Goal: Task Accomplishment & Management: Manage account settings

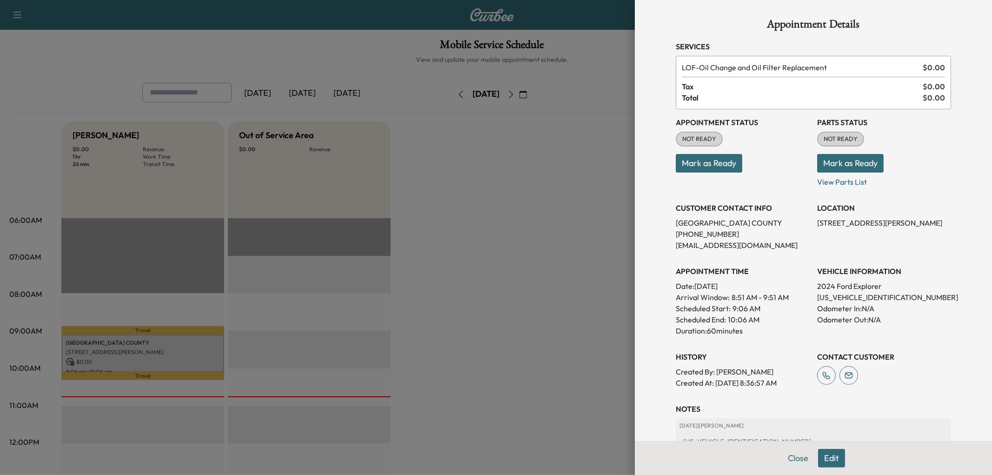
click at [526, 332] on div at bounding box center [496, 237] width 992 height 475
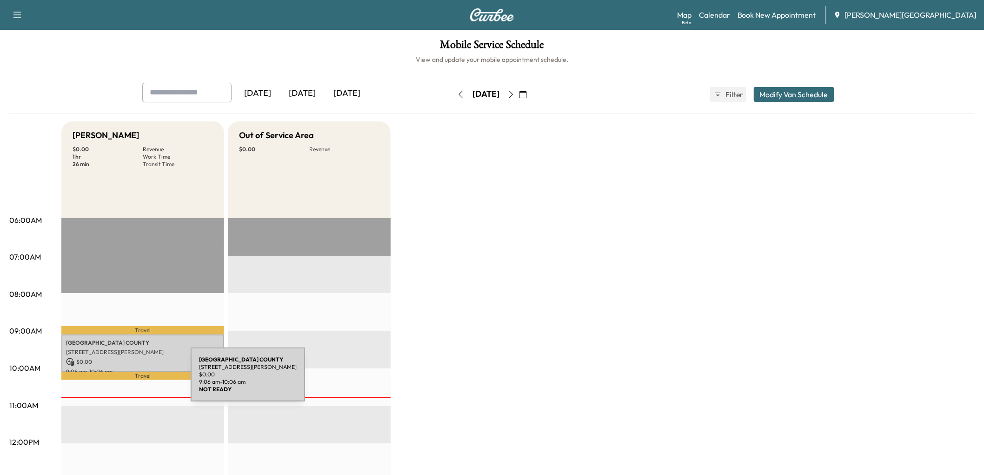
click at [121, 356] on p "[STREET_ADDRESS][PERSON_NAME]" at bounding box center [142, 351] width 153 height 7
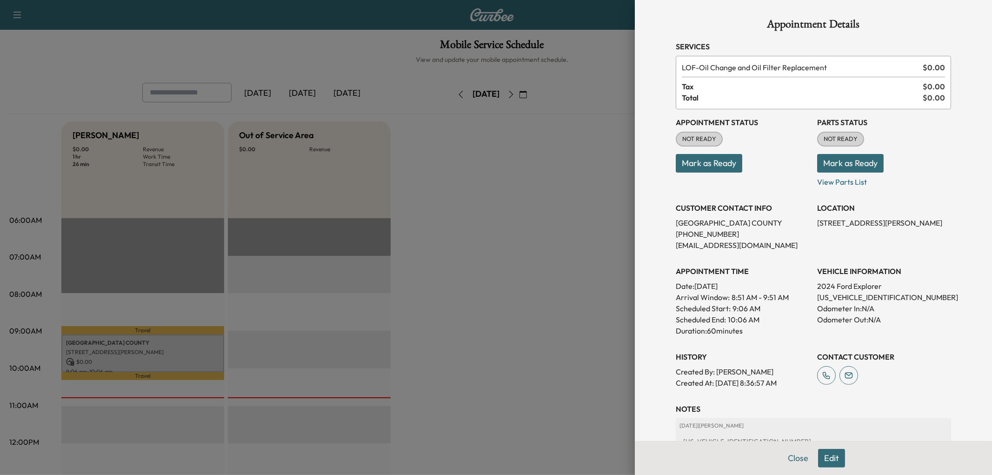
click at [675, 172] on button "Mark as Ready" at bounding box center [708, 163] width 66 height 19
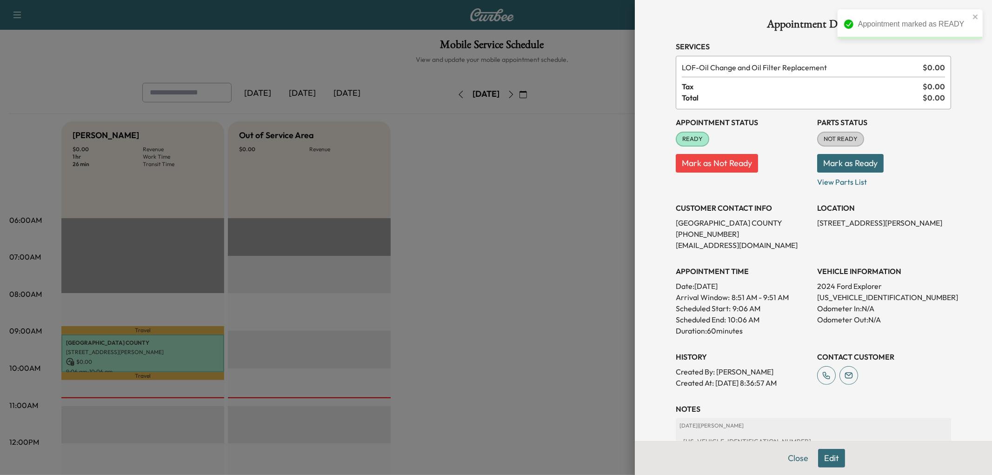
click at [531, 351] on div at bounding box center [496, 237] width 992 height 475
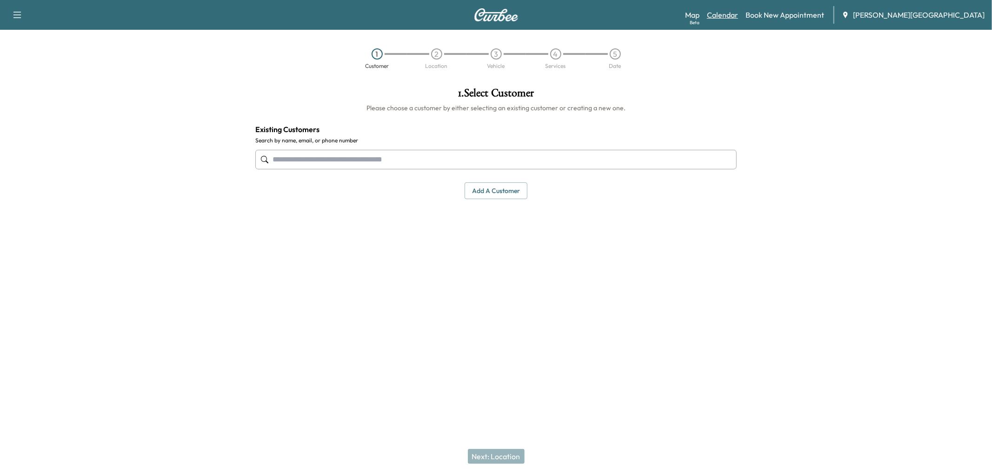
click at [738, 20] on link "Calendar" at bounding box center [722, 14] width 31 height 11
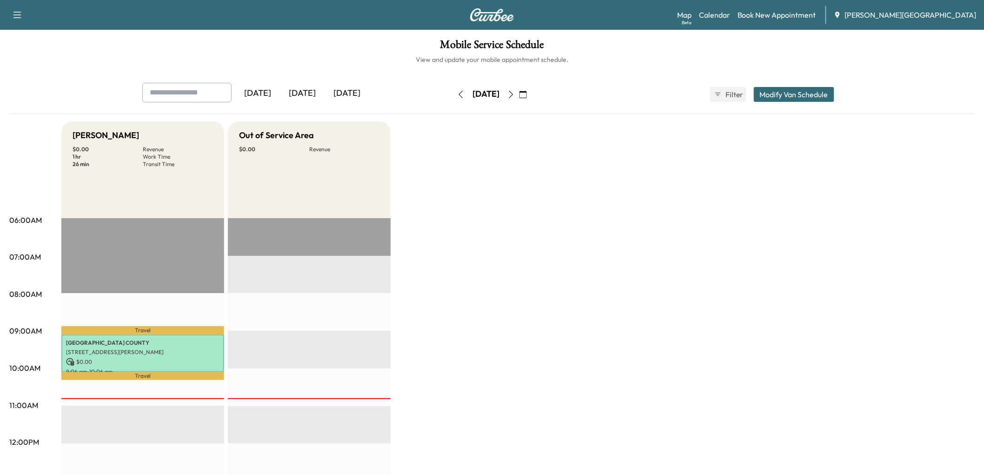
click at [324, 104] on div "[DATE]" at bounding box center [302, 93] width 45 height 21
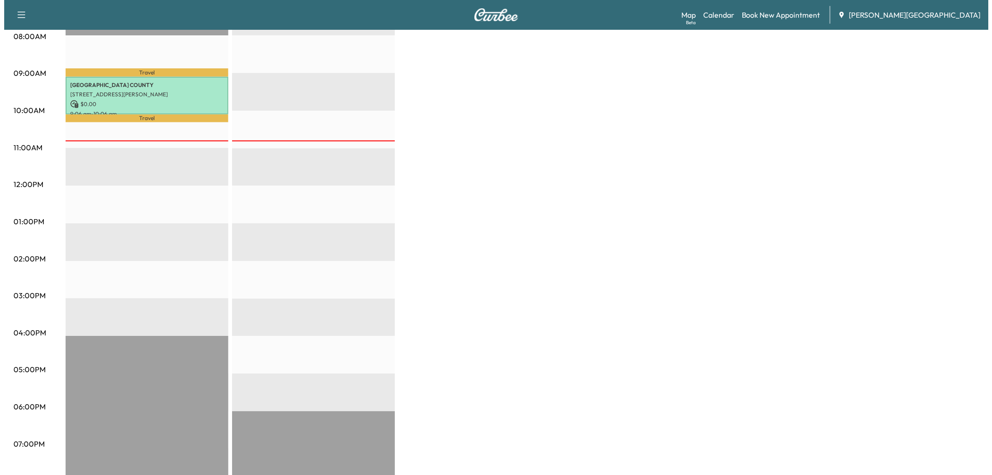
scroll to position [258, 0]
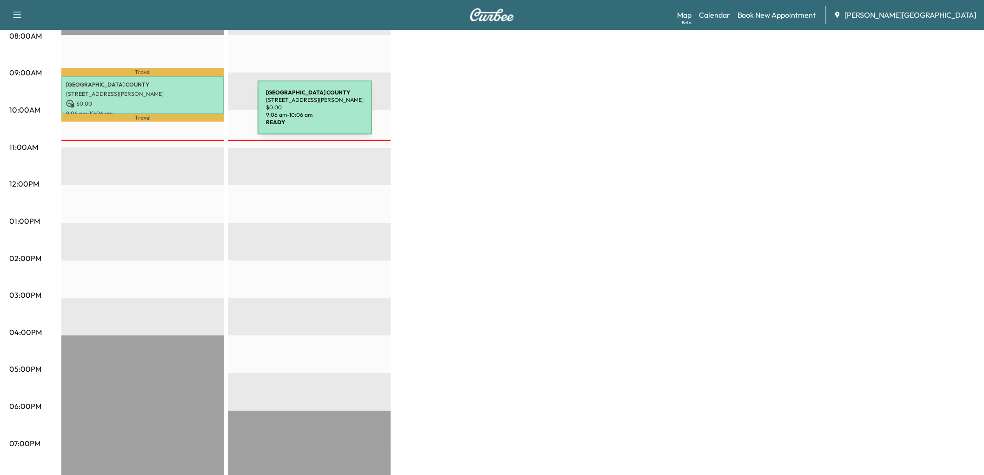
click at [188, 88] on p "[GEOGRAPHIC_DATA]" at bounding box center [142, 84] width 153 height 7
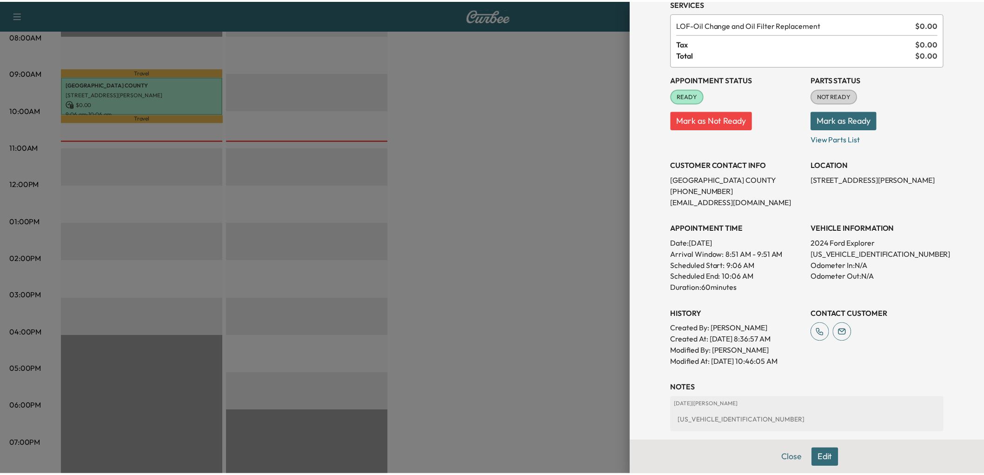
scroll to position [308, 0]
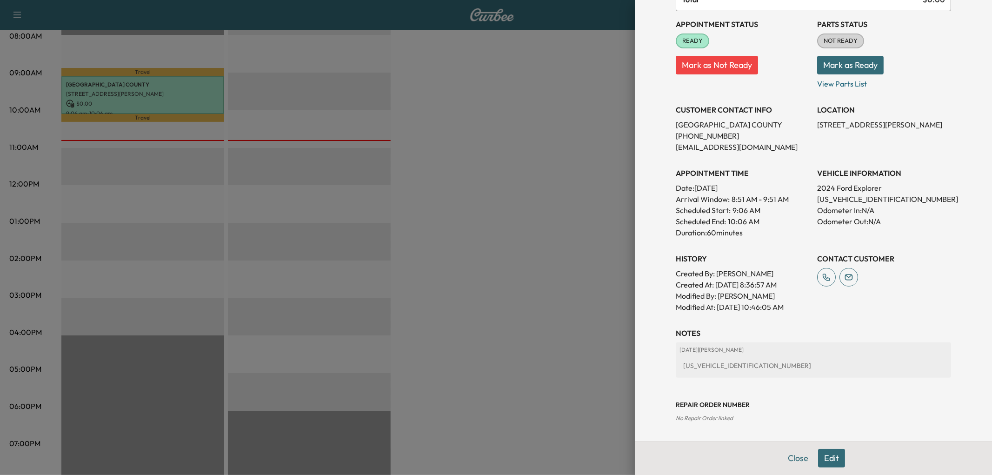
drag, startPoint x: 577, startPoint y: 226, endPoint x: 523, endPoint y: 199, distance: 60.9
click at [561, 216] on div at bounding box center [496, 237] width 992 height 475
